Goal: Information Seeking & Learning: Learn about a topic

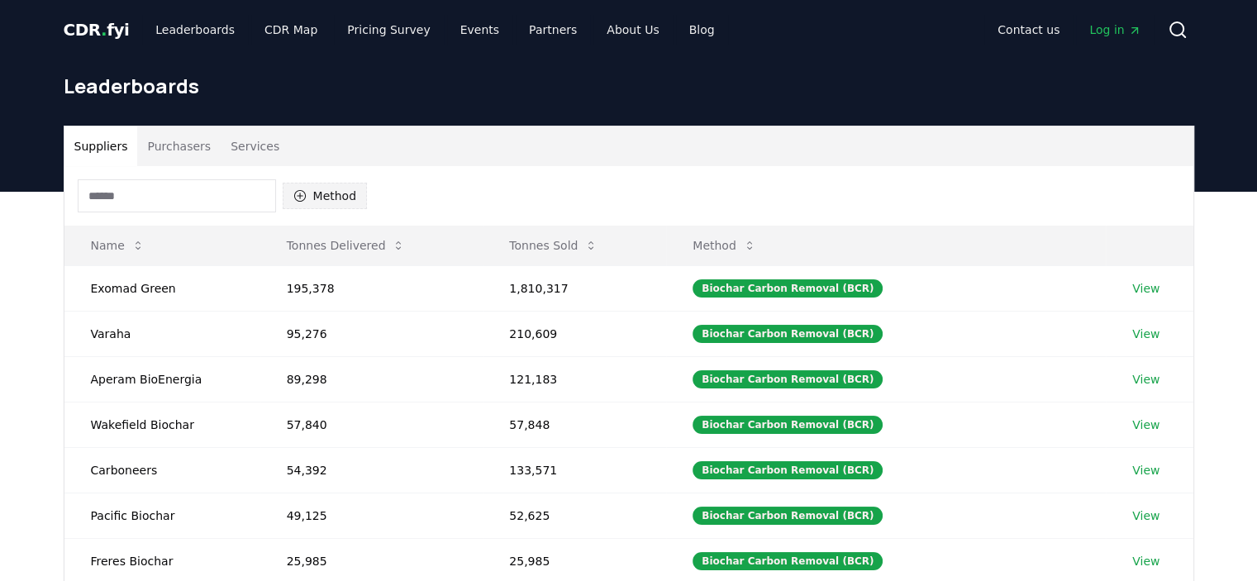
click at [344, 201] on button "Method" at bounding box center [325, 196] width 85 height 26
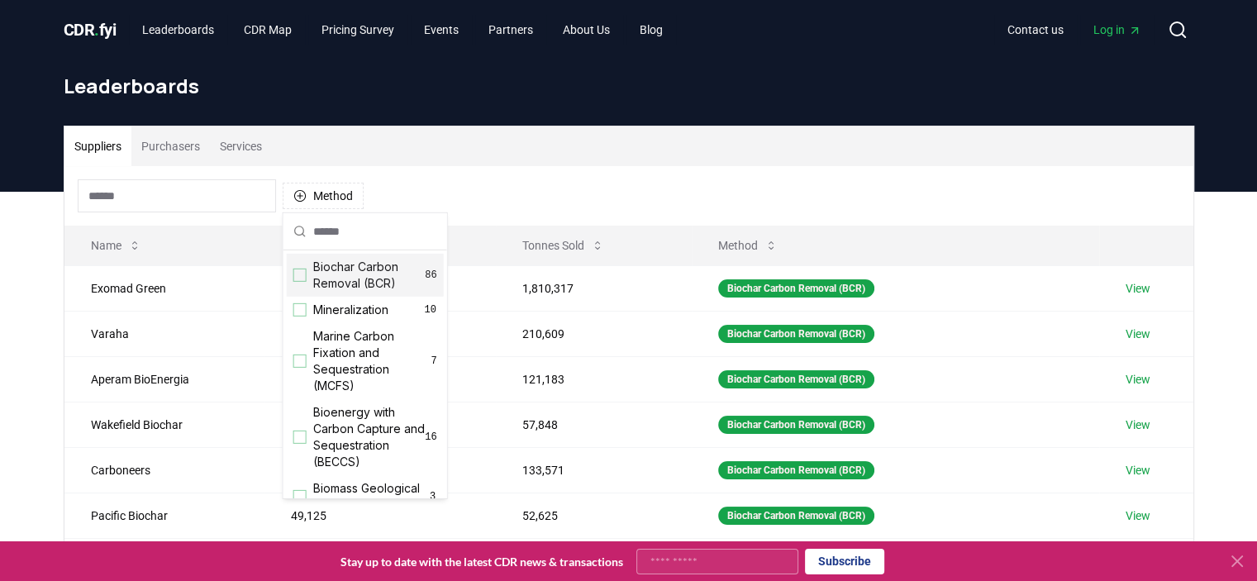
click at [301, 276] on div "Suggestions" at bounding box center [299, 275] width 13 height 13
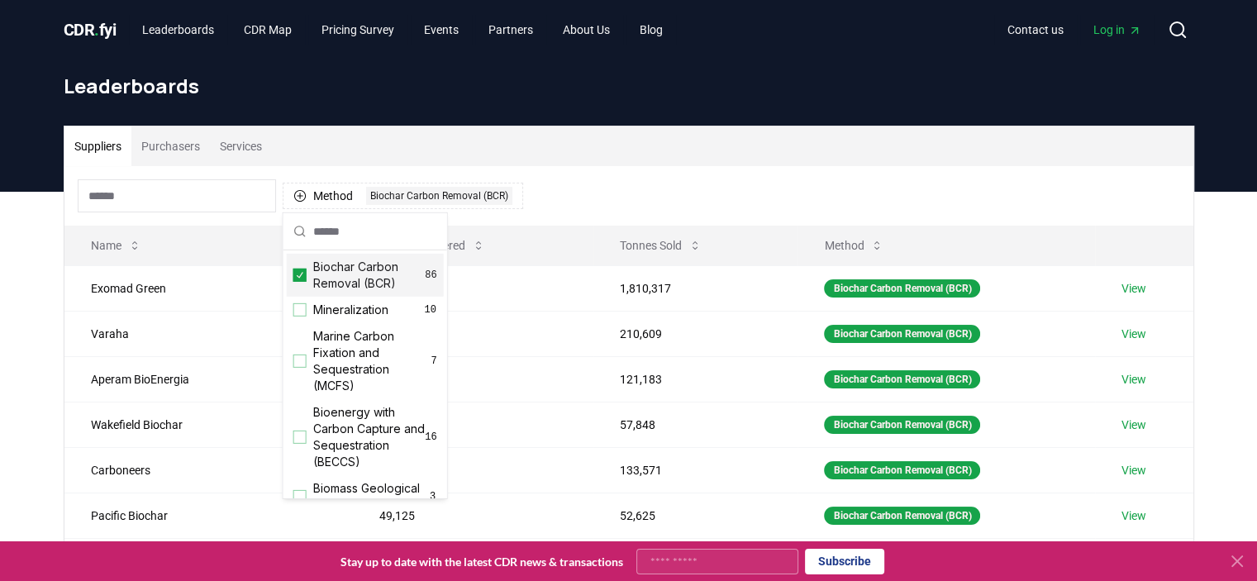
click at [621, 166] on div "Method 1 Biochar Carbon Removal (BCR)" at bounding box center [628, 195] width 1129 height 59
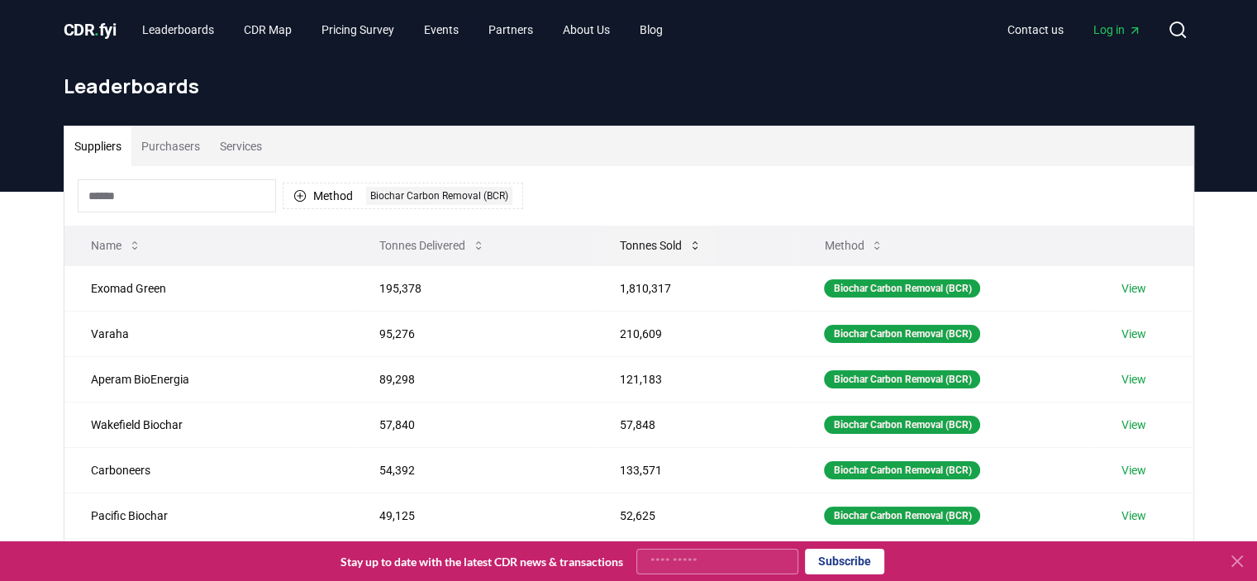
click at [625, 247] on button "Tonnes Sold" at bounding box center [661, 245] width 108 height 33
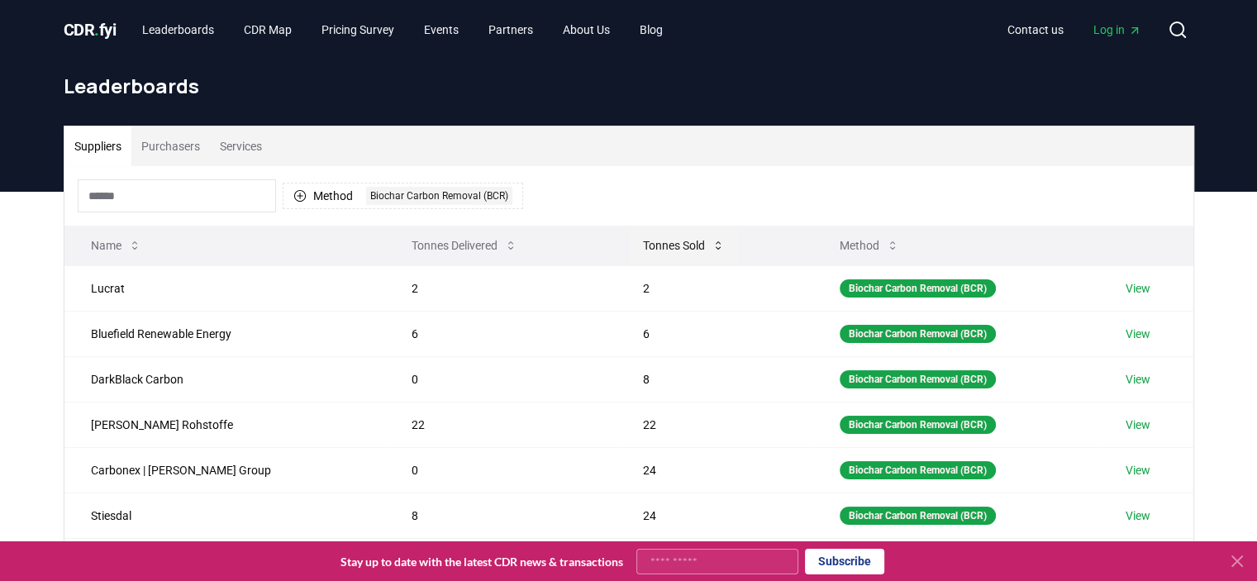
click at [630, 245] on button "Tonnes Sold" at bounding box center [684, 245] width 108 height 33
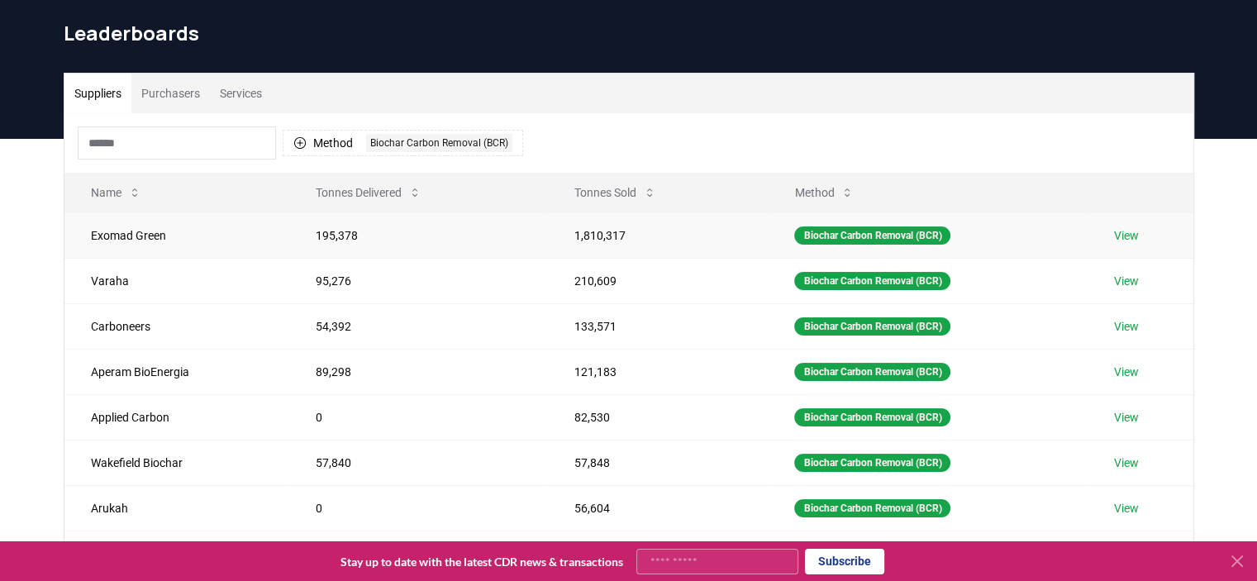
scroll to position [83, 0]
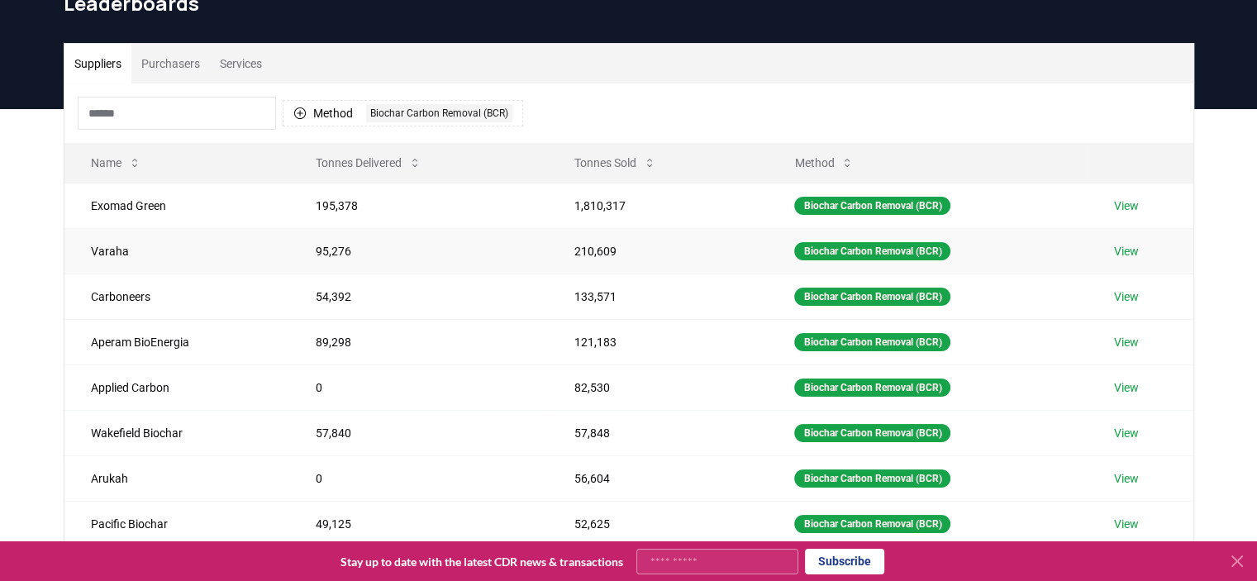
click at [1132, 250] on link "View" at bounding box center [1126, 251] width 25 height 17
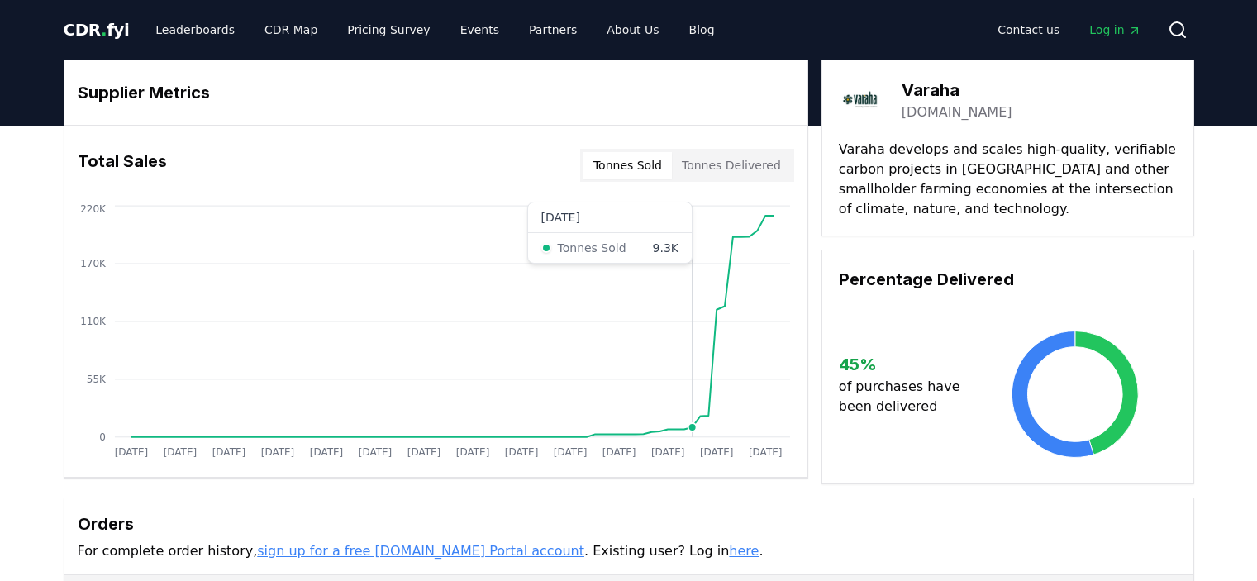
scroll to position [413, 0]
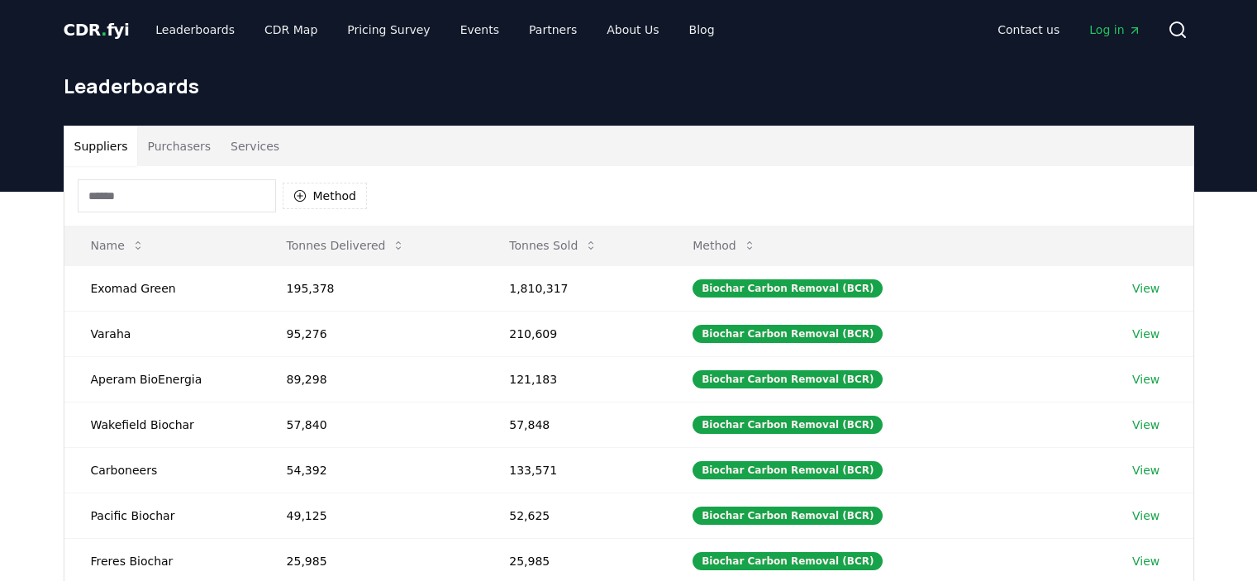
scroll to position [83, 0]
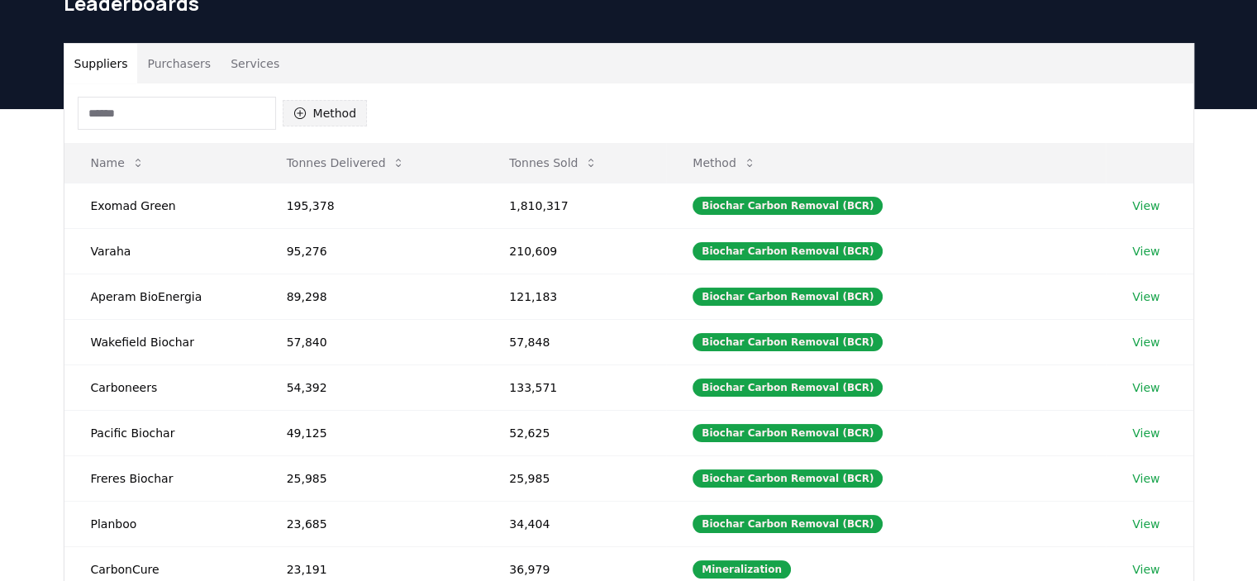
click at [346, 114] on button "Method" at bounding box center [325, 113] width 85 height 26
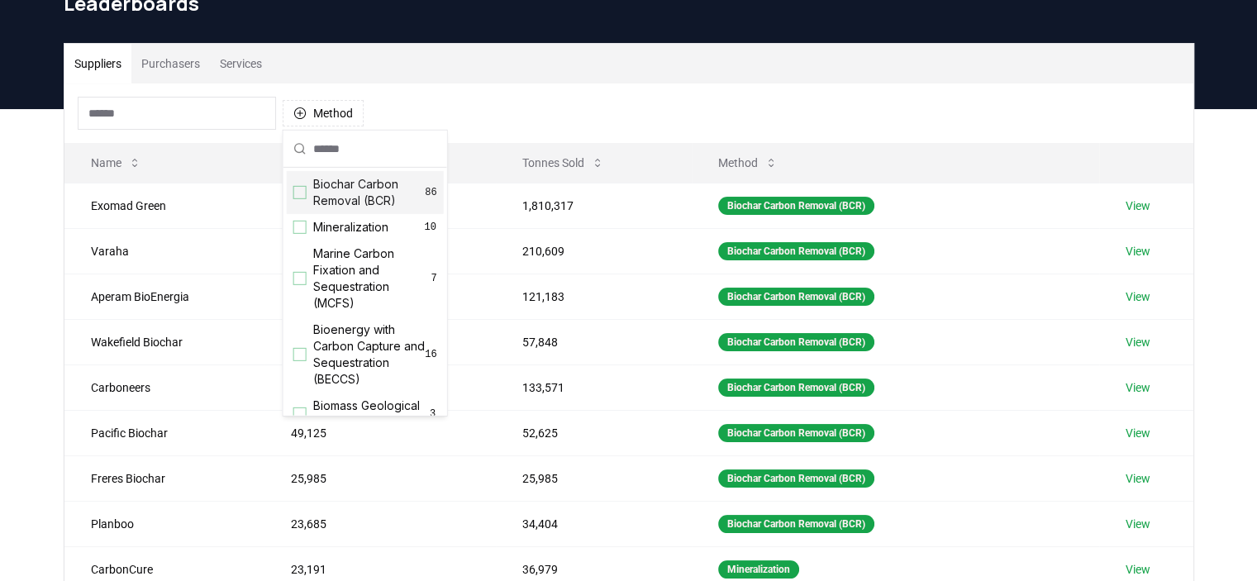
click at [331, 200] on span "Biochar Carbon Removal (BCR)" at bounding box center [369, 192] width 112 height 33
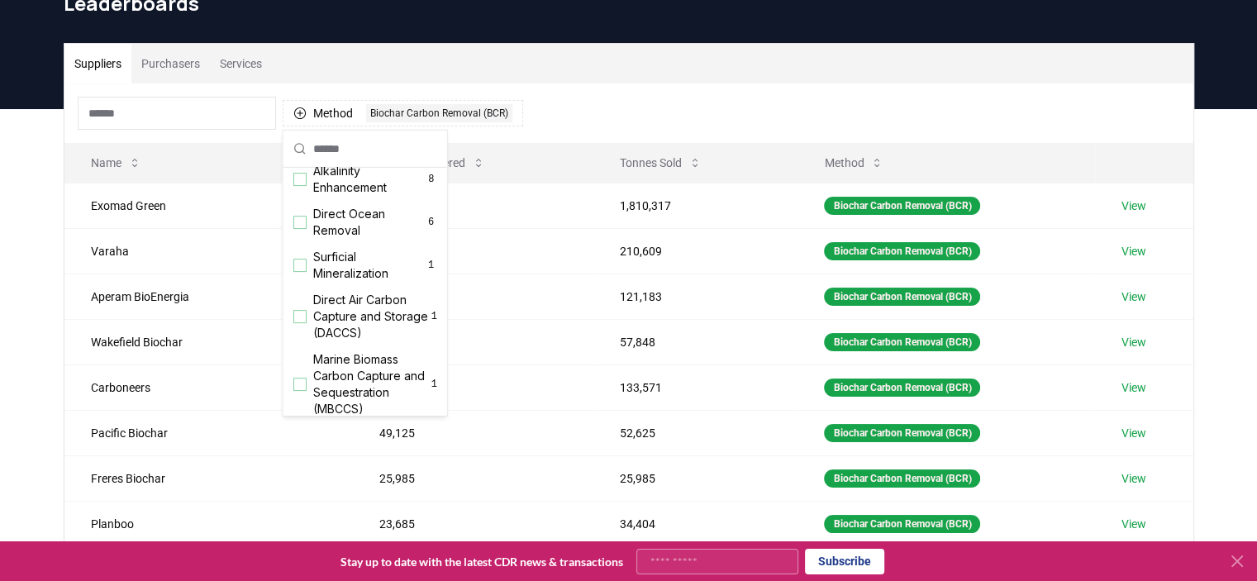
scroll to position [400, 0]
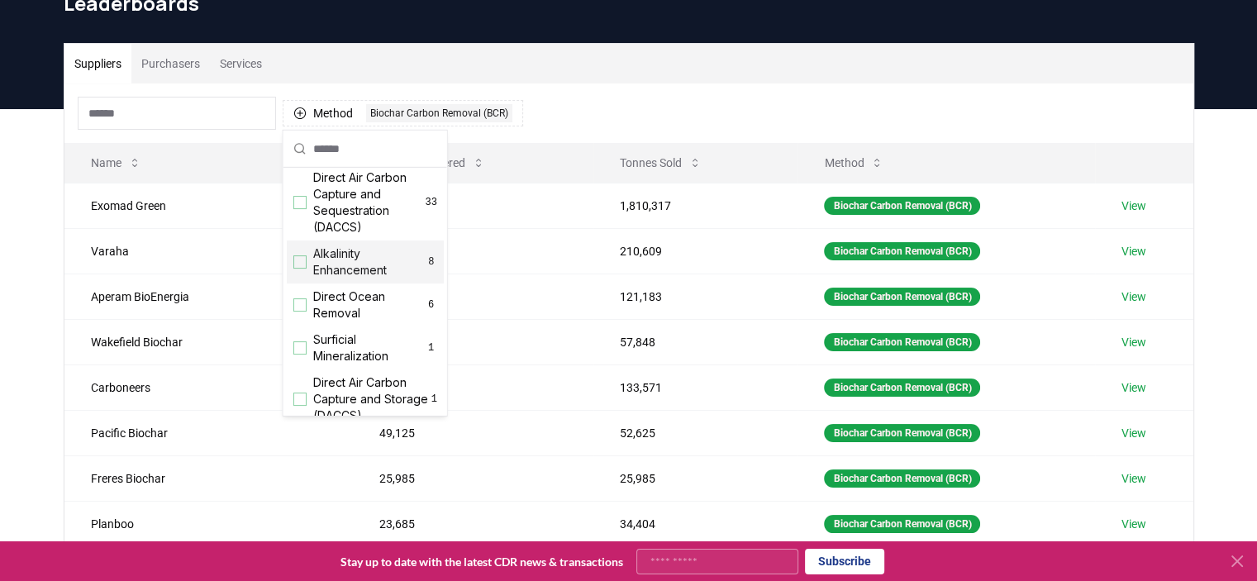
click at [1222, 191] on div "Suppliers Purchasers Services Method 1 Biochar Carbon Removal (BCR) Name Tonnes…" at bounding box center [628, 440] width 1257 height 662
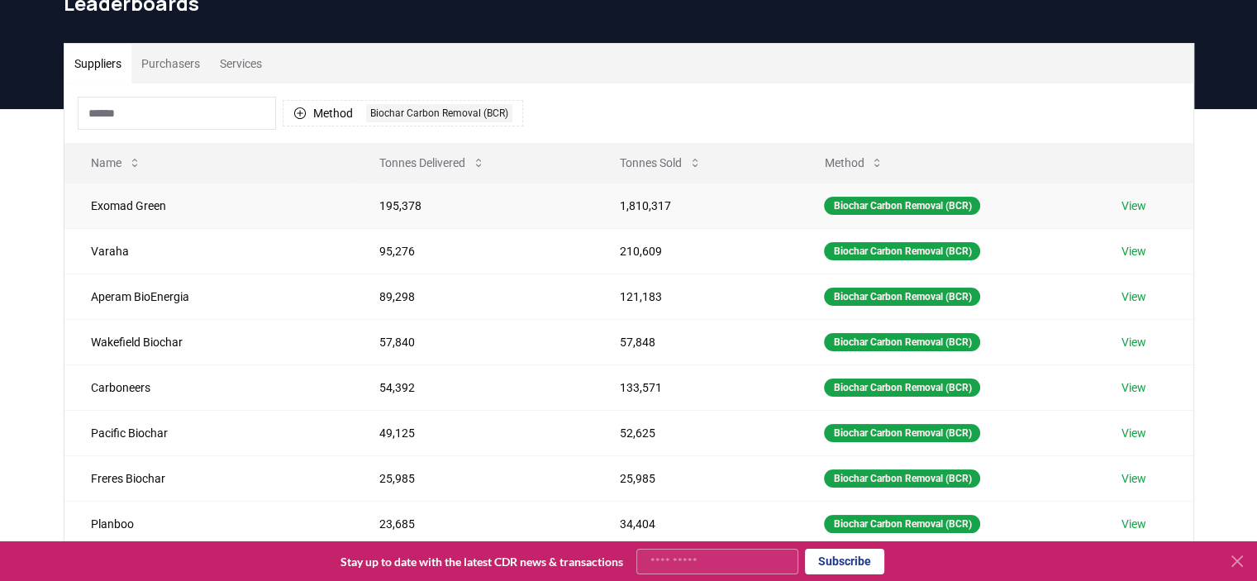
scroll to position [83, 0]
click at [641, 157] on button "Tonnes Sold" at bounding box center [661, 162] width 108 height 33
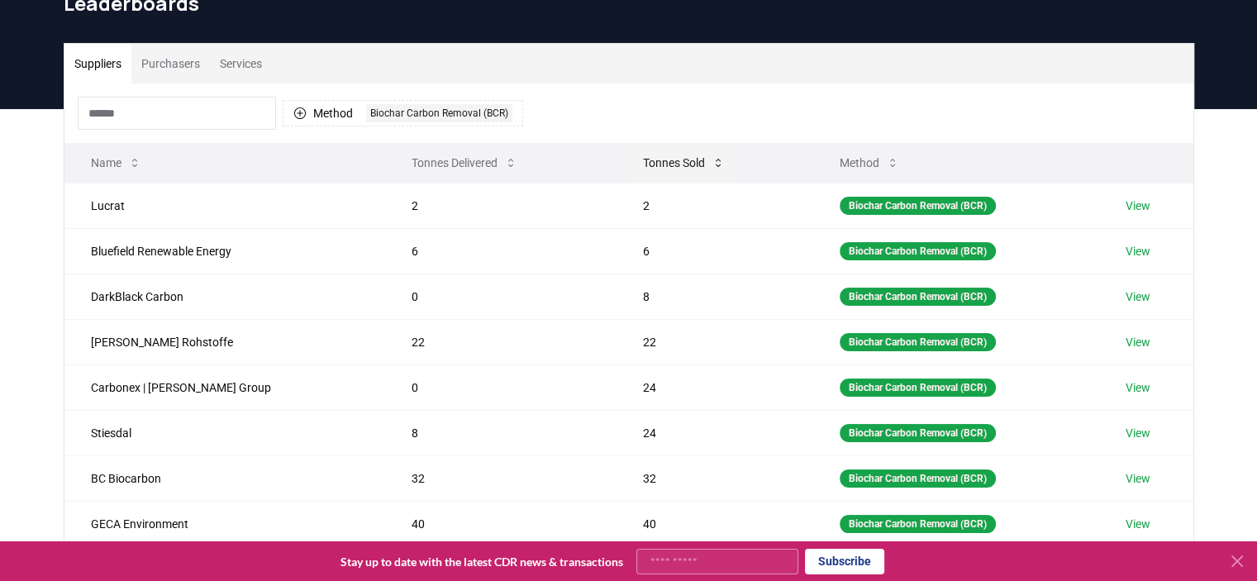
click at [638, 157] on button "Tonnes Sold" at bounding box center [684, 162] width 108 height 33
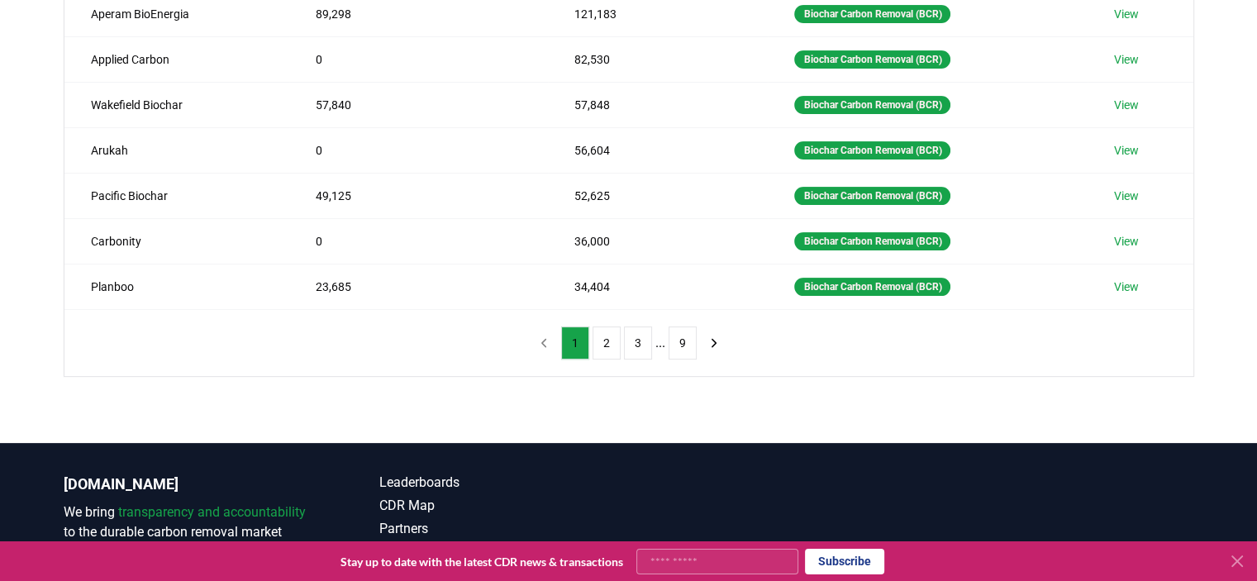
scroll to position [413, 0]
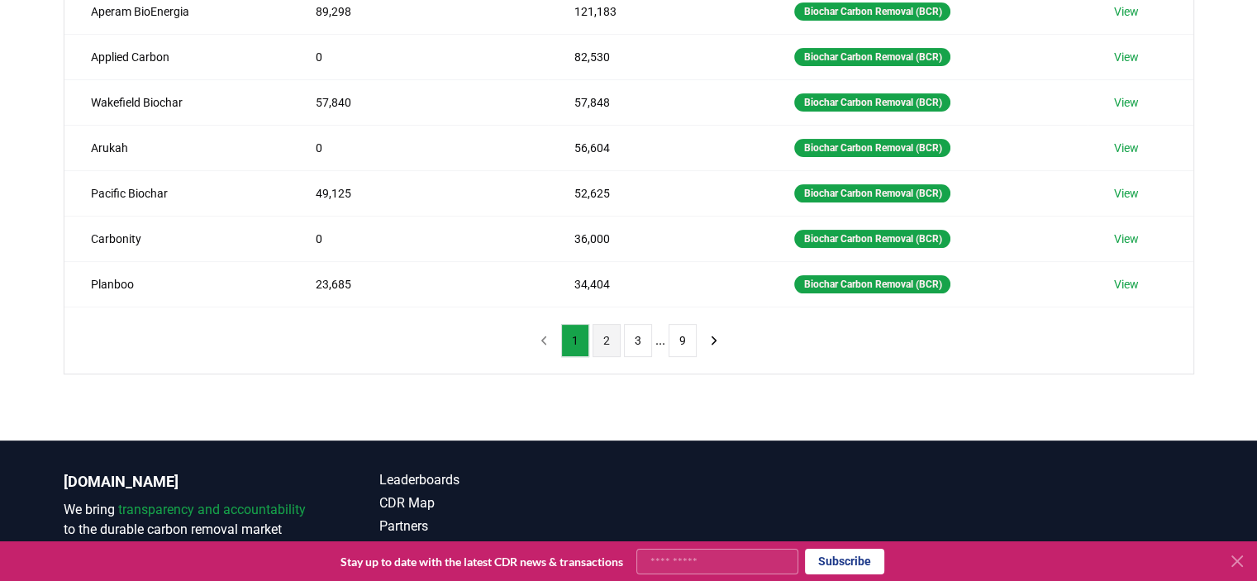
click at [613, 340] on button "2" at bounding box center [606, 340] width 28 height 33
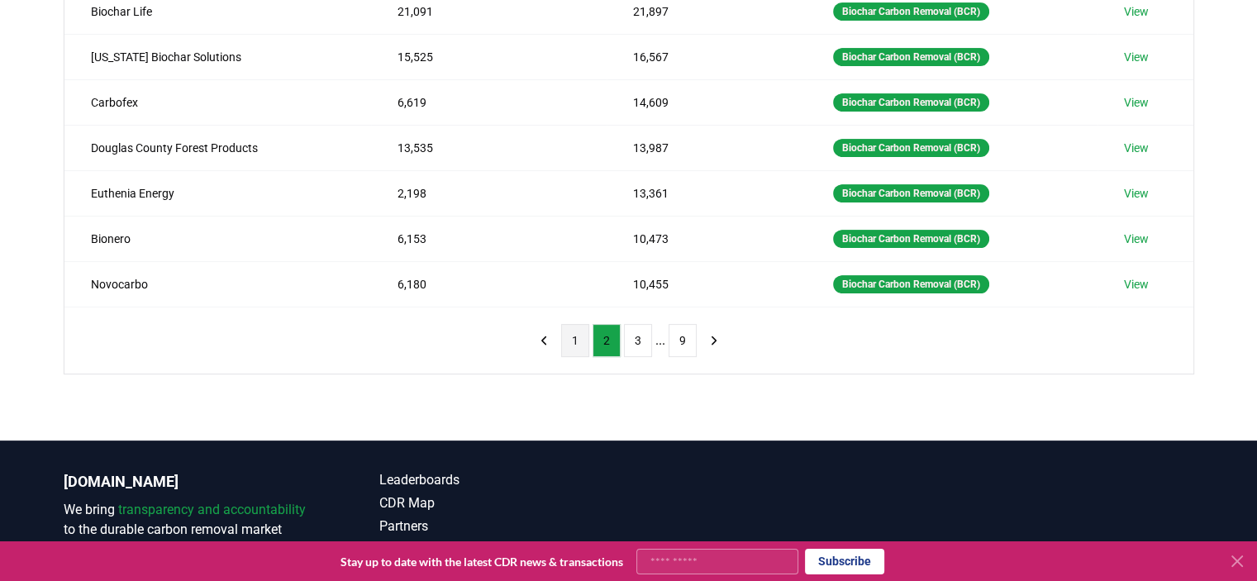
click at [573, 338] on button "1" at bounding box center [575, 340] width 28 height 33
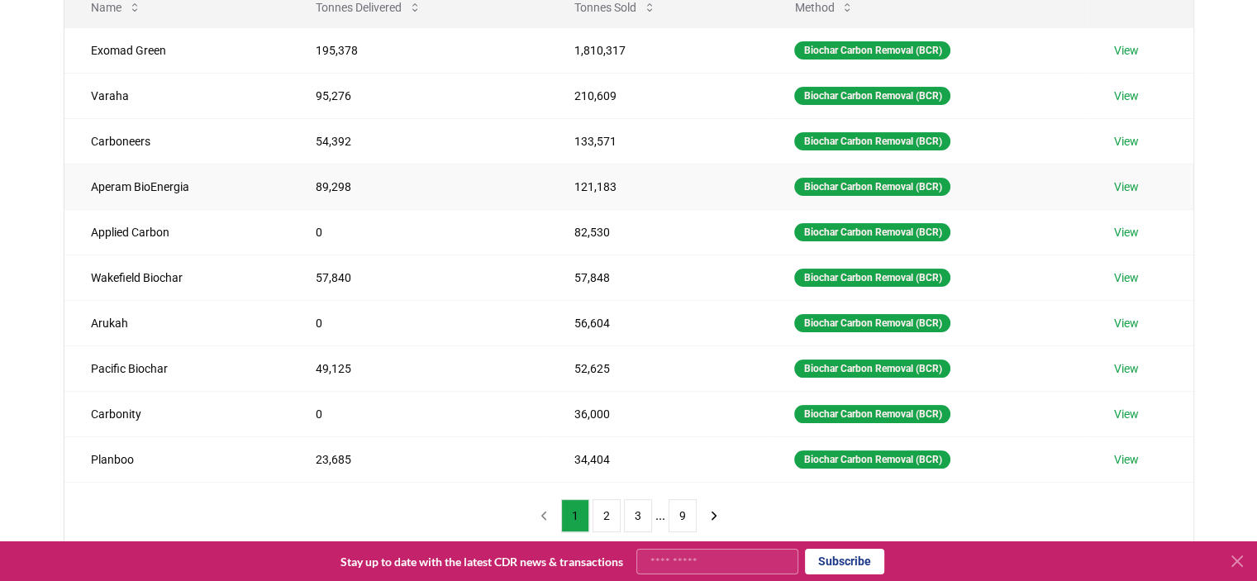
scroll to position [248, 0]
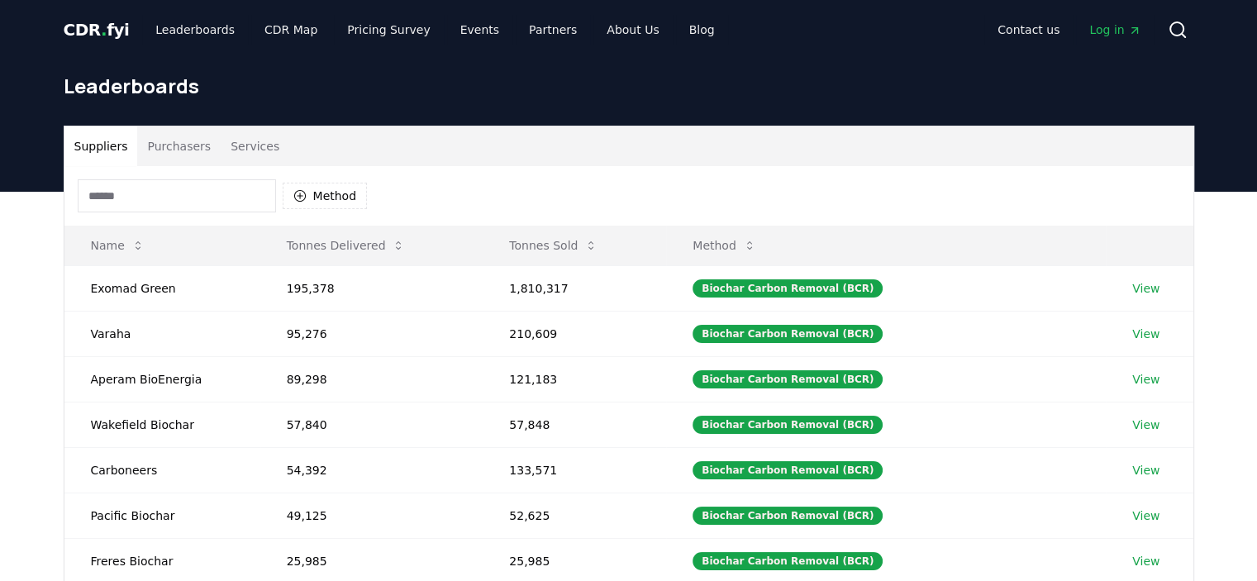
click at [191, 143] on button "Purchasers" at bounding box center [178, 146] width 83 height 40
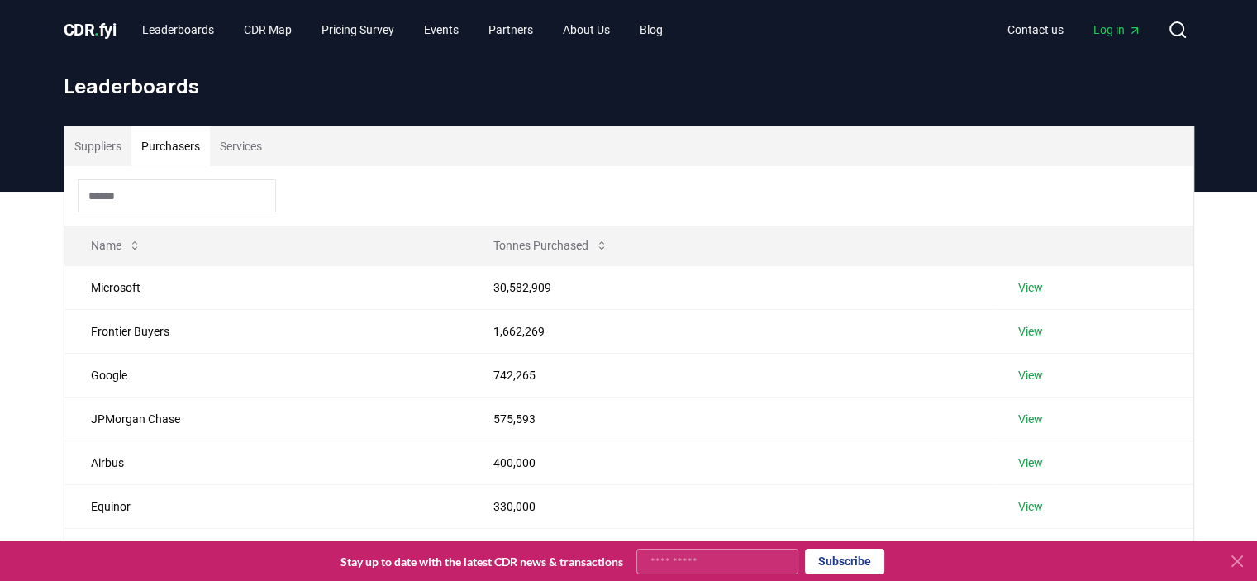
click at [181, 201] on input at bounding box center [177, 195] width 198 height 33
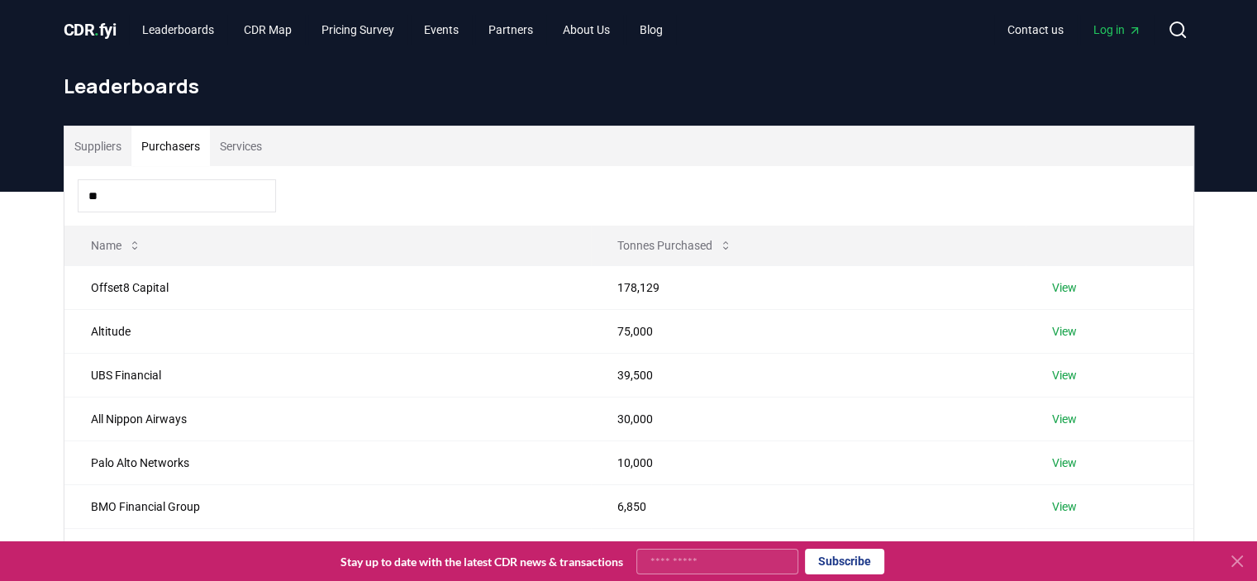
type input "***"
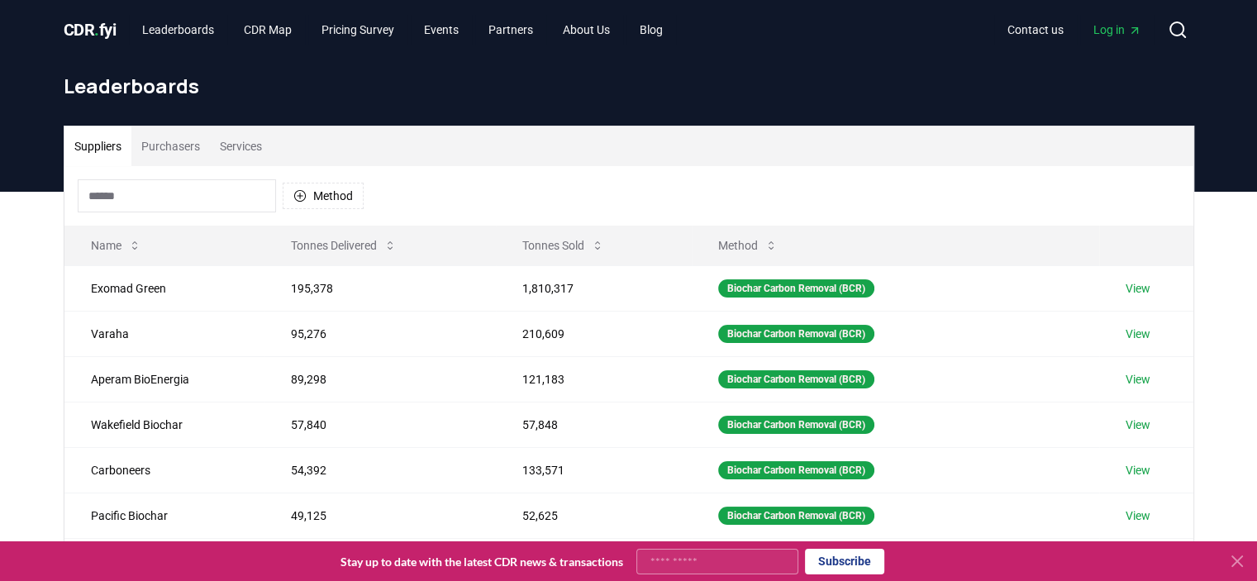
click at [116, 149] on button "Suppliers" at bounding box center [97, 146] width 67 height 40
click at [164, 188] on input at bounding box center [177, 195] width 198 height 33
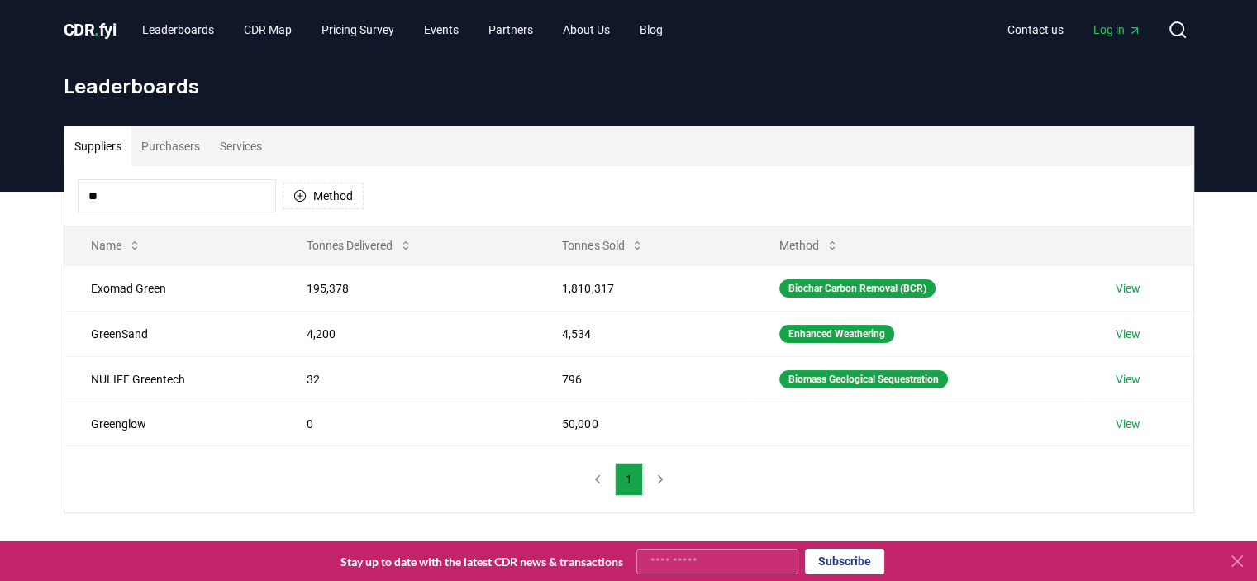
type input "*"
type input "*****"
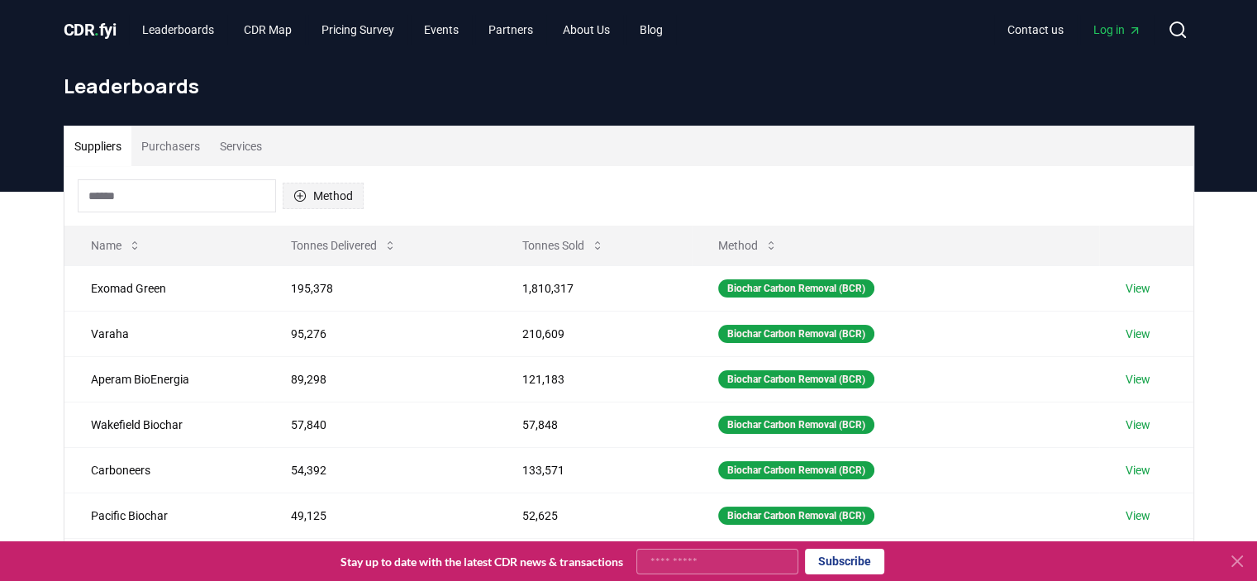
click at [297, 190] on icon "button" at bounding box center [299, 196] width 12 height 12
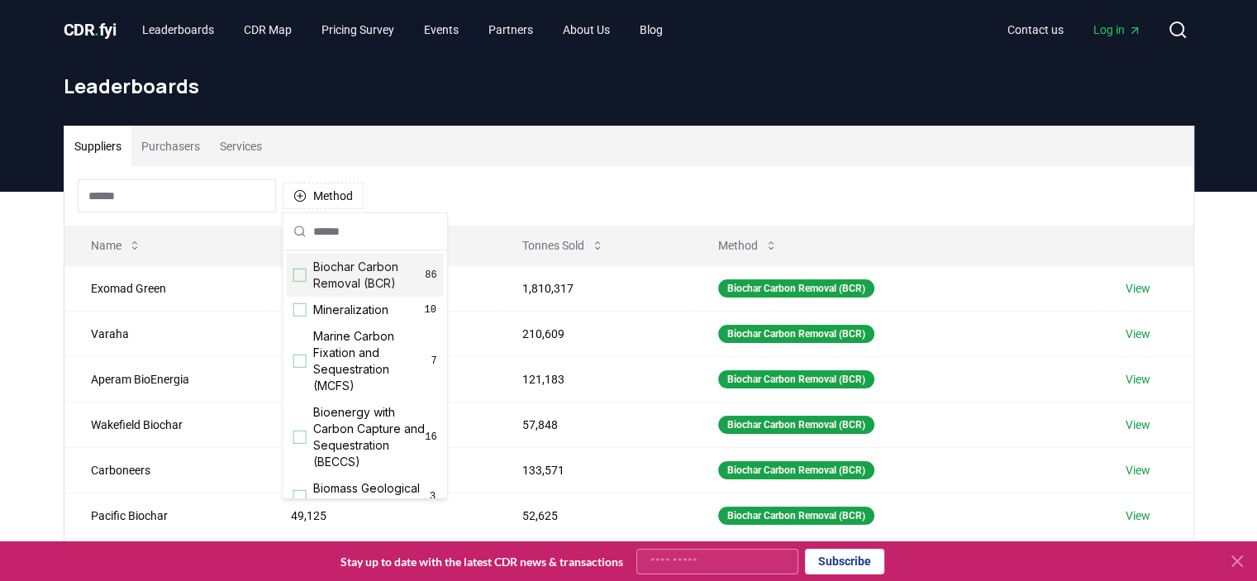
click at [313, 270] on span "Biochar Carbon Removal (BCR)" at bounding box center [369, 275] width 112 height 33
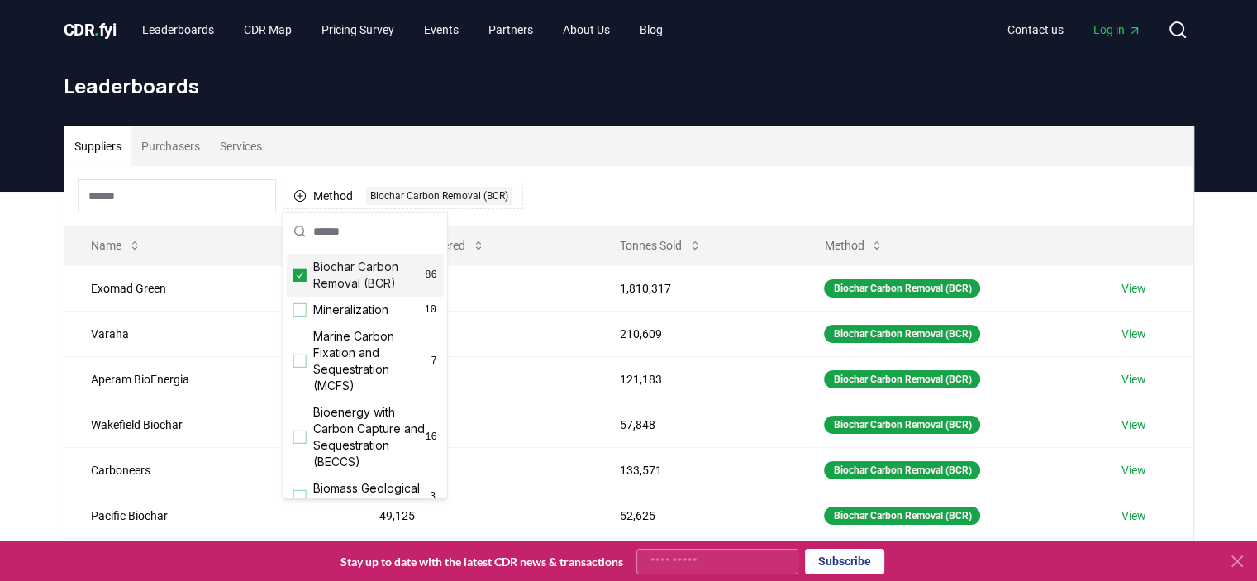
click at [621, 186] on div "Method 1 Biochar Carbon Removal (BCR)" at bounding box center [628, 195] width 1129 height 59
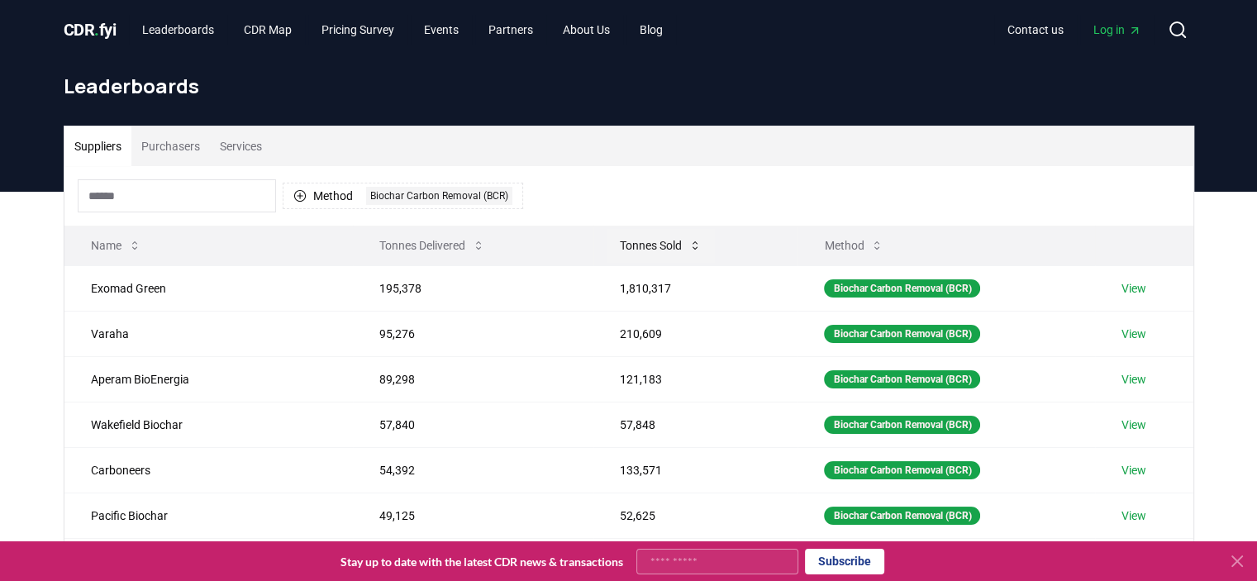
click at [622, 242] on button "Tonnes Sold" at bounding box center [661, 245] width 108 height 33
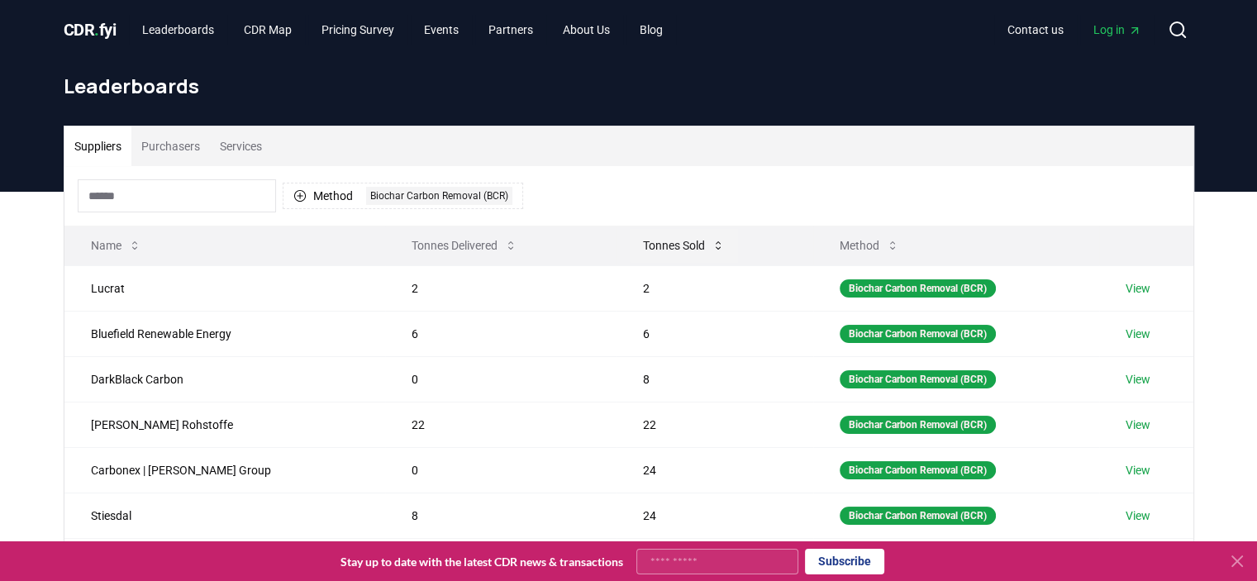
click at [630, 245] on button "Tonnes Sold" at bounding box center [684, 245] width 108 height 33
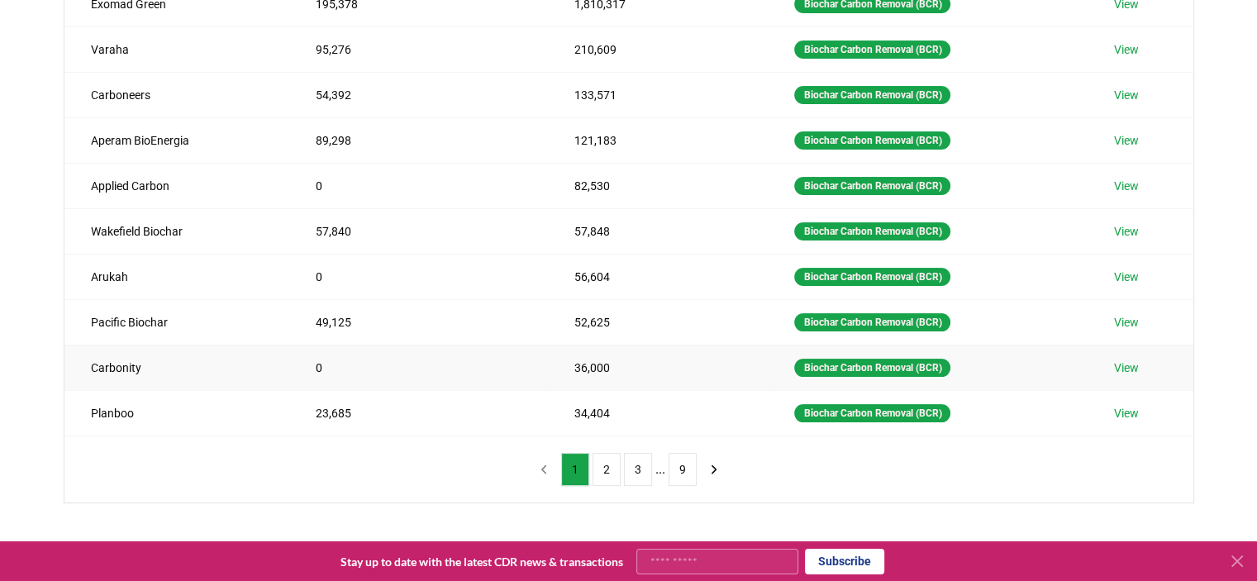
scroll to position [83, 0]
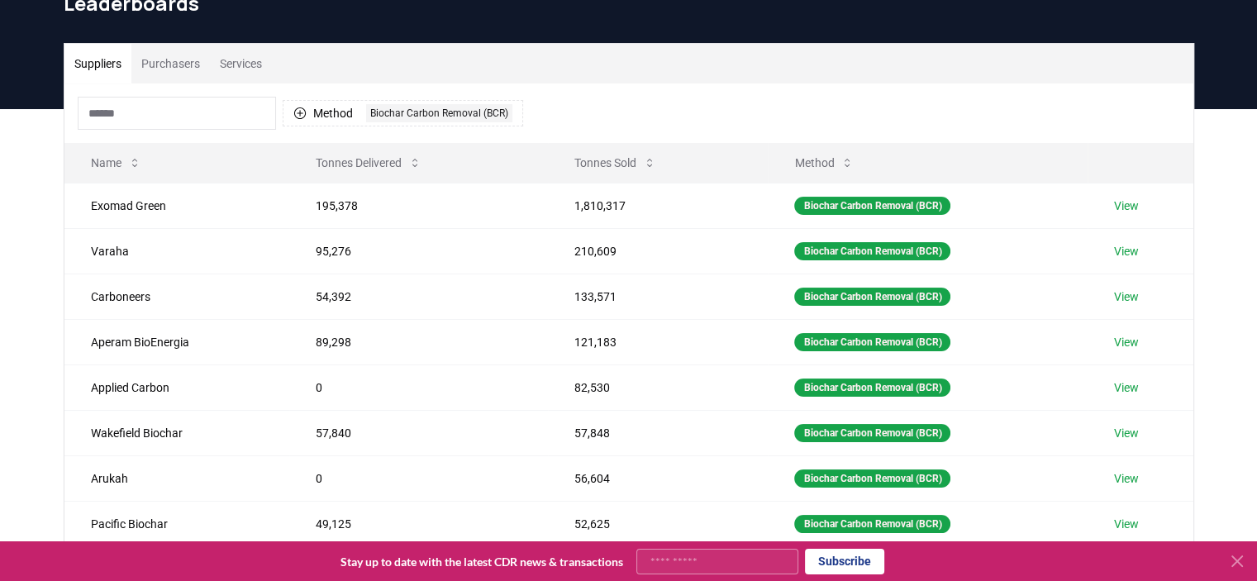
click at [140, 112] on input at bounding box center [177, 113] width 198 height 33
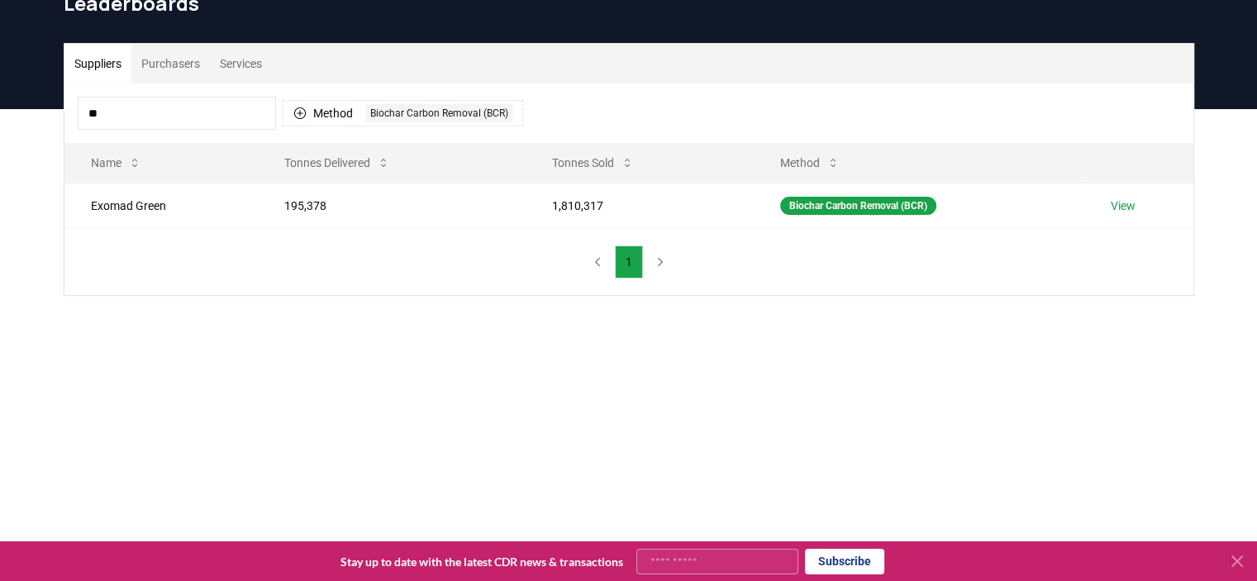
type input "*"
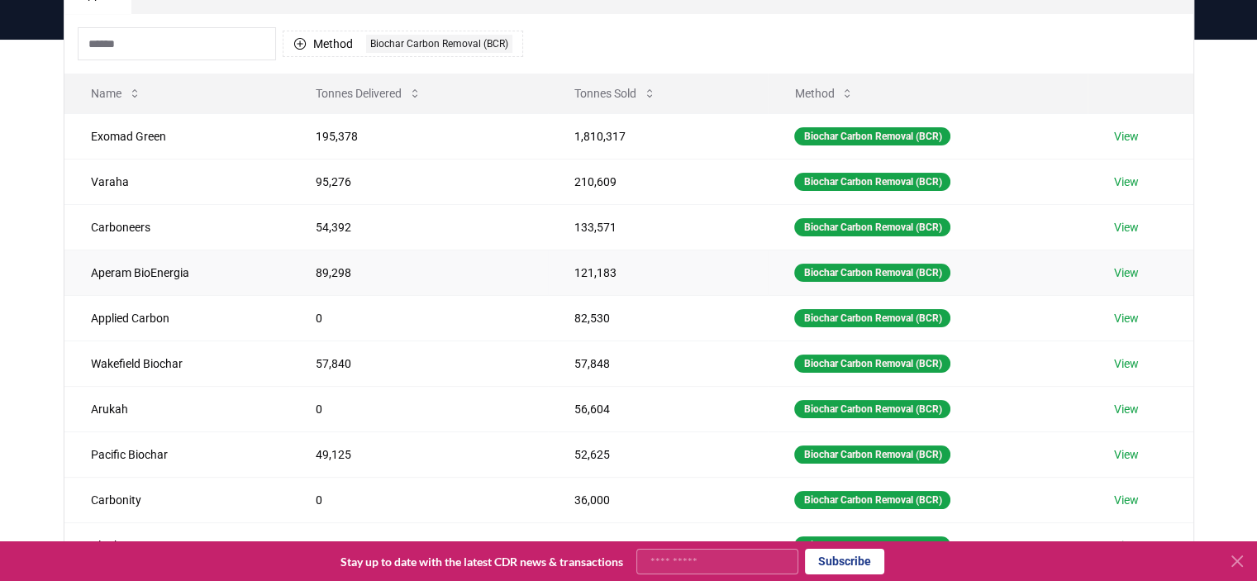
scroll to position [248, 0]
